Goal: Task Accomplishment & Management: Manage account settings

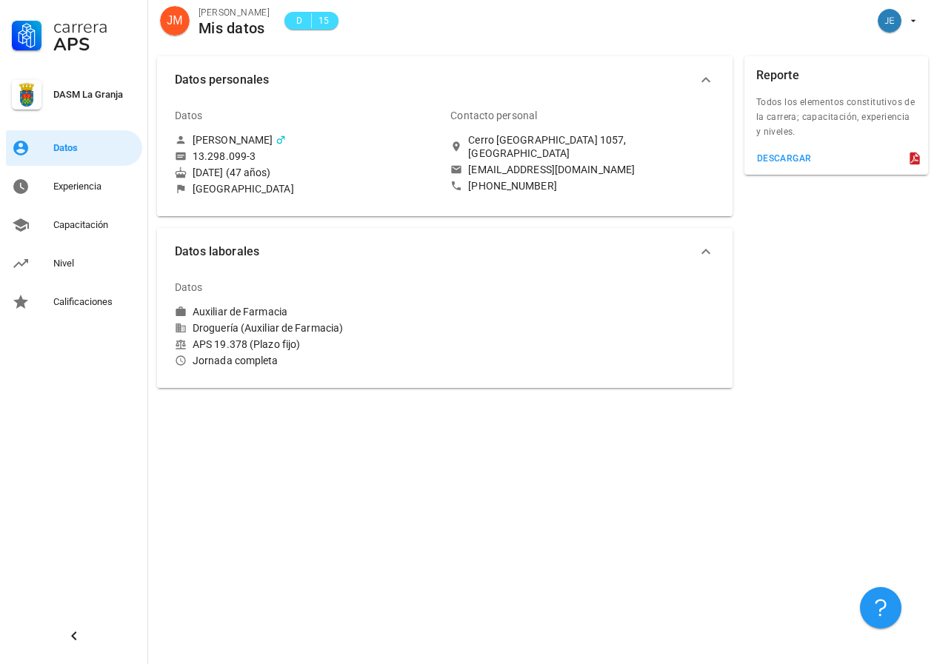
click at [789, 93] on div "Reporte" at bounding box center [777, 75] width 43 height 39
click at [919, 158] on icon at bounding box center [915, 159] width 10 height 13
click at [773, 153] on div "descargar" at bounding box center [784, 158] width 56 height 10
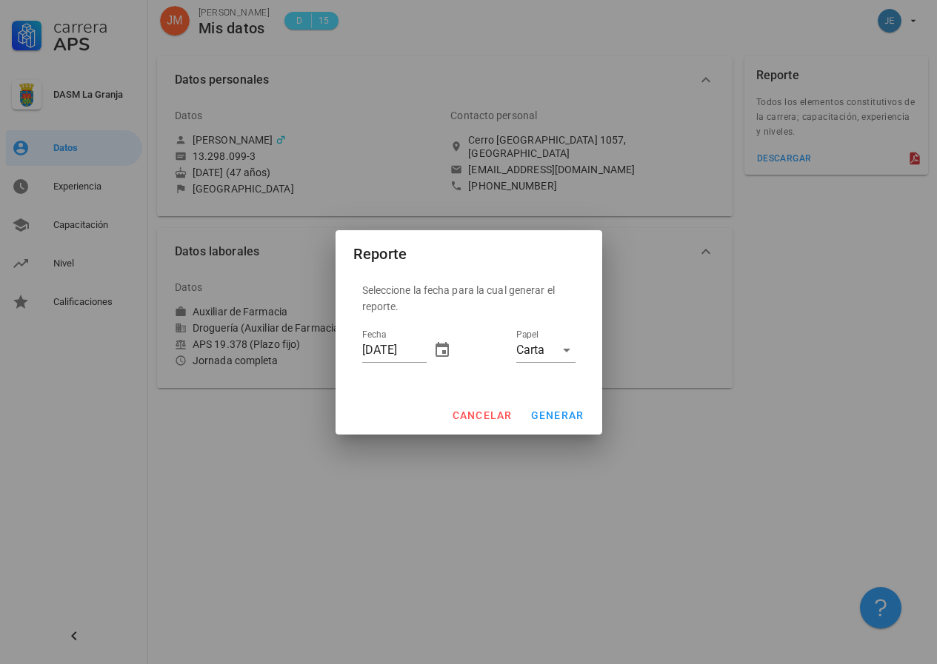
click at [784, 404] on div at bounding box center [468, 332] width 937 height 664
click at [464, 402] on button "cancelar" at bounding box center [481, 415] width 73 height 27
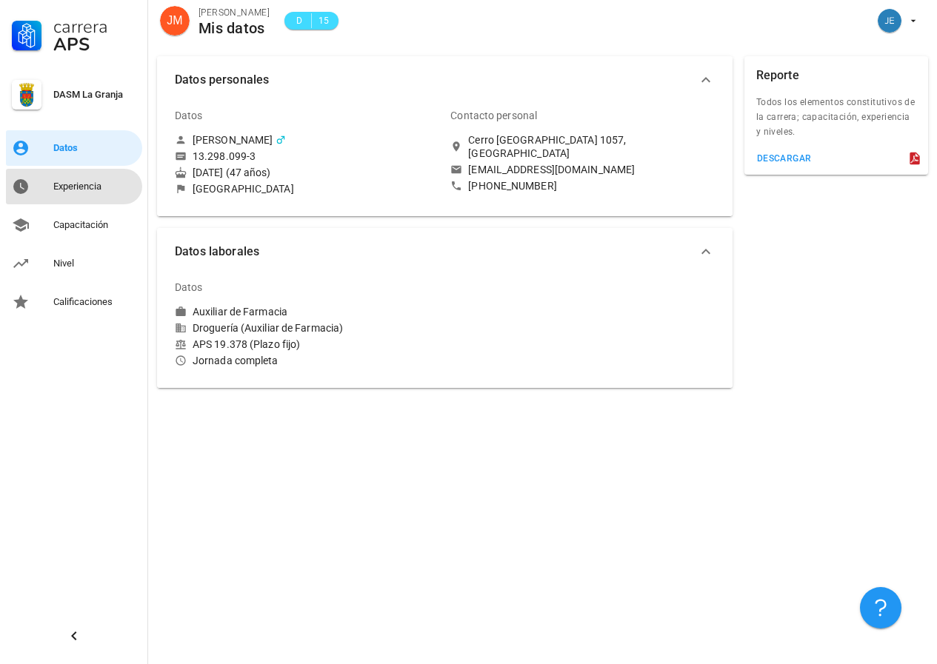
click at [82, 190] on div "Experiencia" at bounding box center [94, 187] width 83 height 12
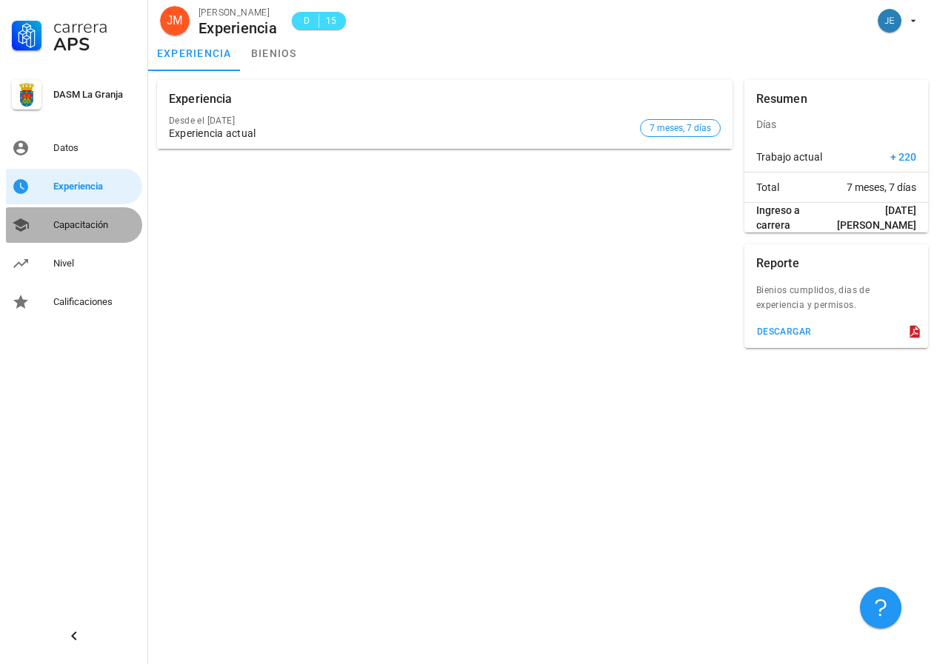
click at [82, 227] on div "Capacitación" at bounding box center [94, 225] width 83 height 12
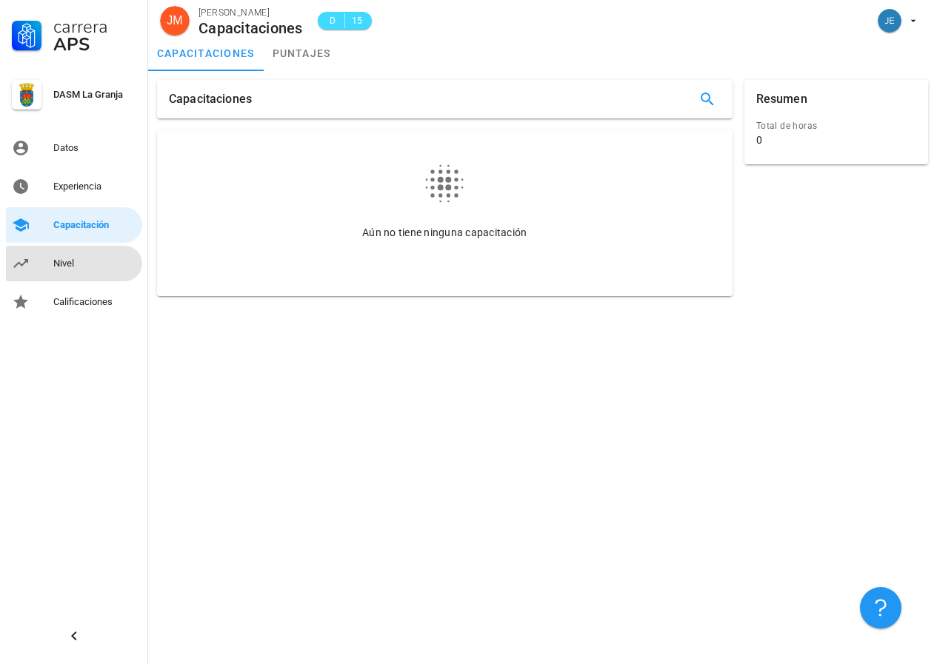
click at [68, 258] on div "Nivel" at bounding box center [94, 264] width 83 height 12
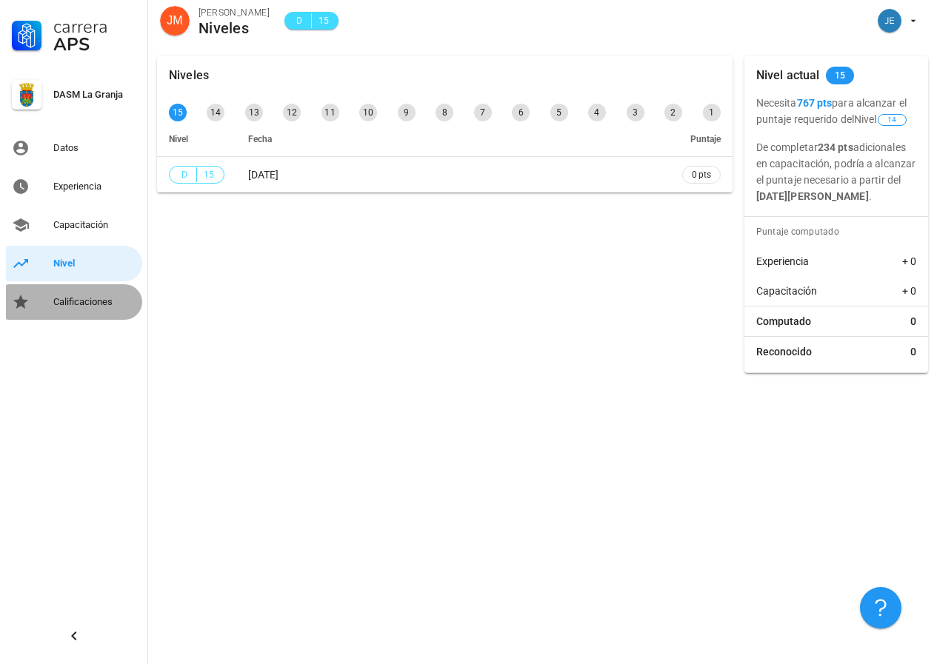
click at [65, 304] on div "Calificaciones" at bounding box center [94, 302] width 83 height 12
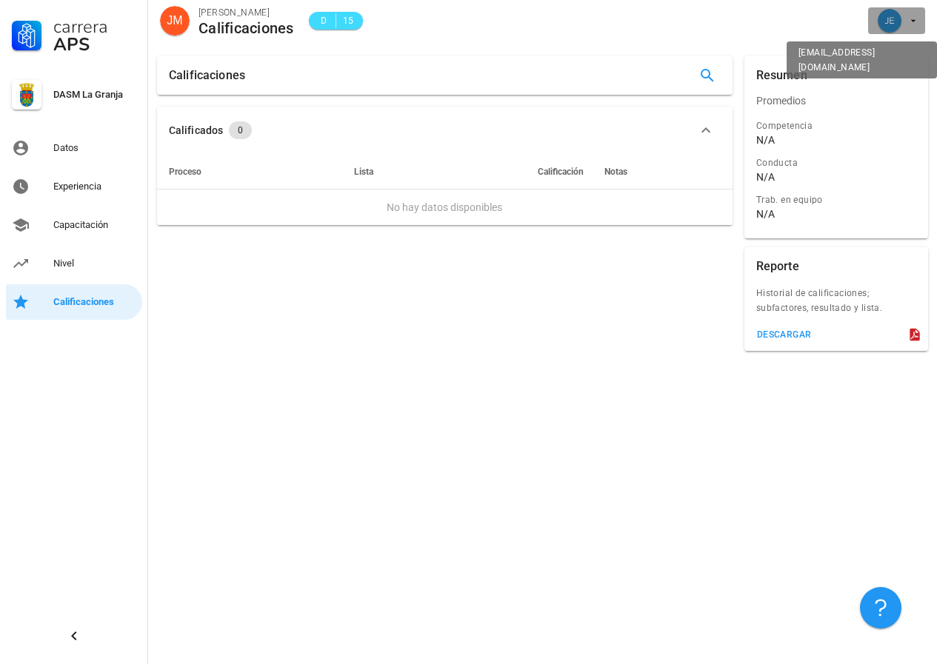
click at [913, 24] on icon "button" at bounding box center [913, 21] width 12 height 12
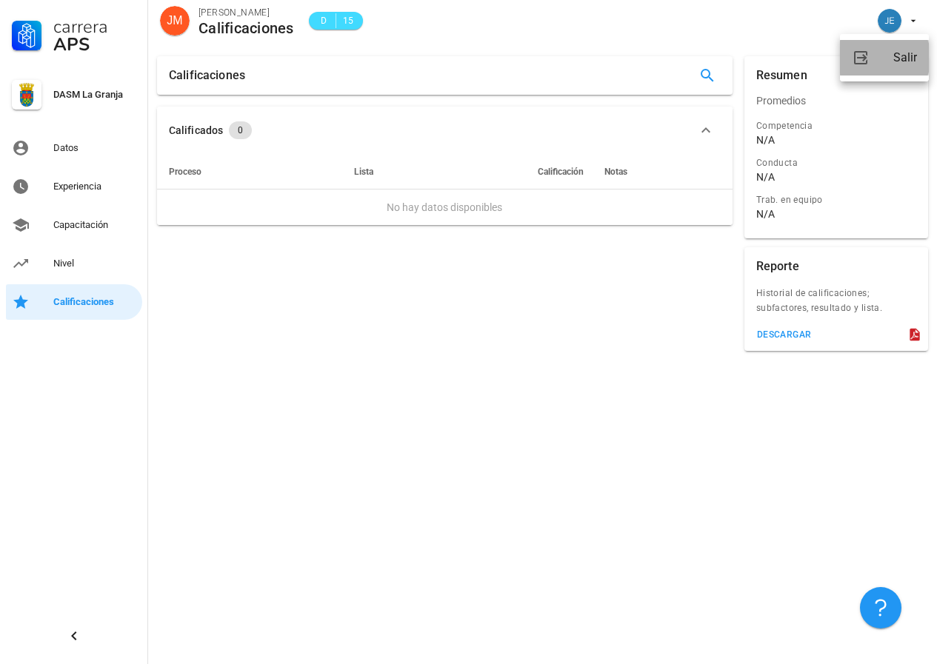
click at [908, 59] on div "Salir" at bounding box center [905, 58] width 24 height 30
